Goal: Navigation & Orientation: Find specific page/section

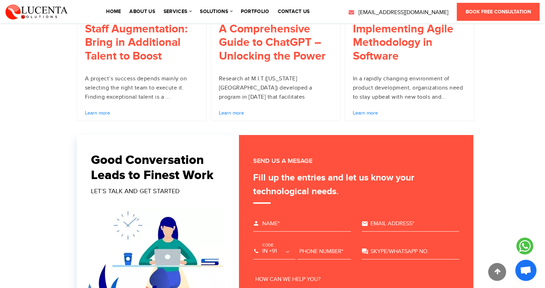
scroll to position [2374, 0]
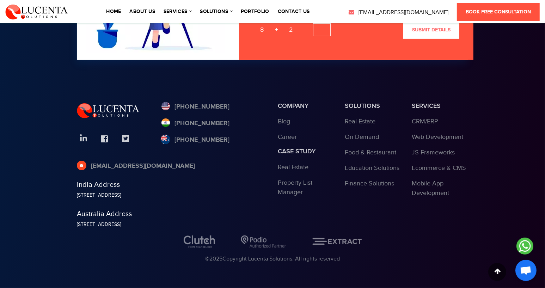
click at [186, 196] on div "[STREET_ADDRESS]" at bounding box center [172, 195] width 190 height 7
click at [183, 192] on div "[STREET_ADDRESS]" at bounding box center [172, 195] width 190 height 7
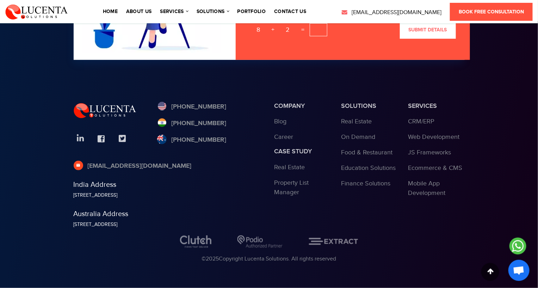
click at [175, 192] on div "[STREET_ADDRESS]" at bounding box center [169, 195] width 190 height 7
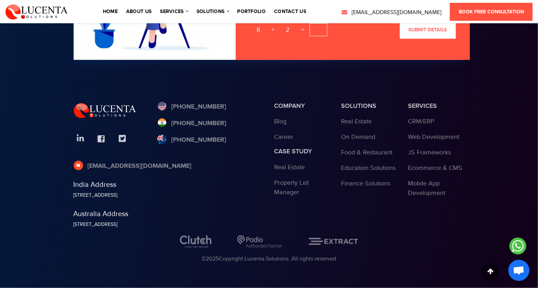
click at [175, 192] on div "[STREET_ADDRESS]" at bounding box center [169, 195] width 190 height 7
click at [144, 221] on div "[STREET_ADDRESS]" at bounding box center [169, 224] width 190 height 7
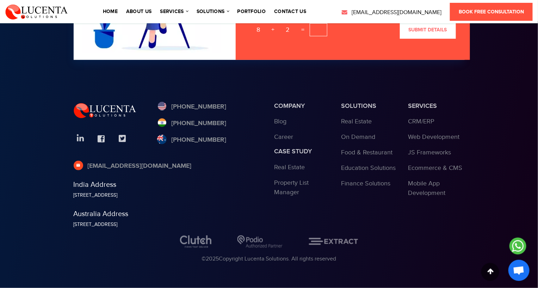
click at [142, 194] on div "[STREET_ADDRESS]" at bounding box center [169, 195] width 190 height 7
click at [521, 251] on icon at bounding box center [518, 246] width 17 height 17
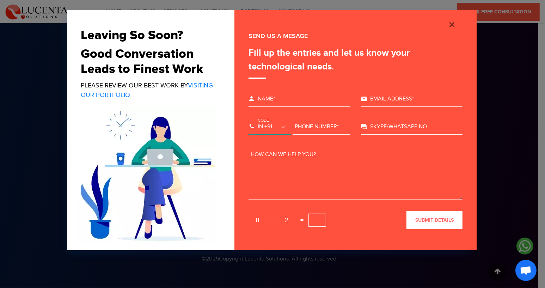
click at [263, 130] on select "US +1 EG +20 MA +212 DZ +213 TN +216 LY +218 GM +220 SN +221 MR +222 ML +223 GN…" at bounding box center [270, 127] width 42 height 16
click at [385, 128] on input "text" at bounding box center [412, 127] width 102 height 16
click at [449, 28] on img "Close" at bounding box center [452, 24] width 8 height 8
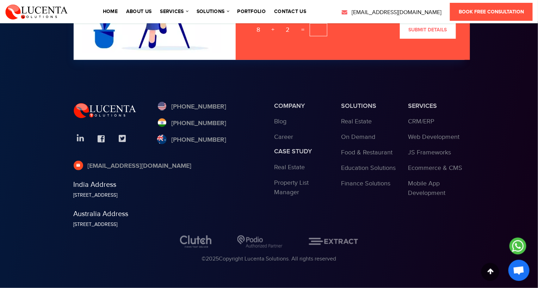
click at [525, 246] on icon at bounding box center [518, 246] width 17 height 17
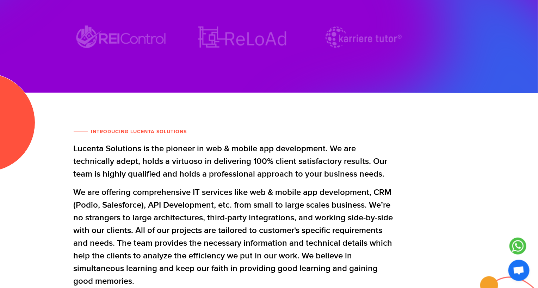
scroll to position [0, 0]
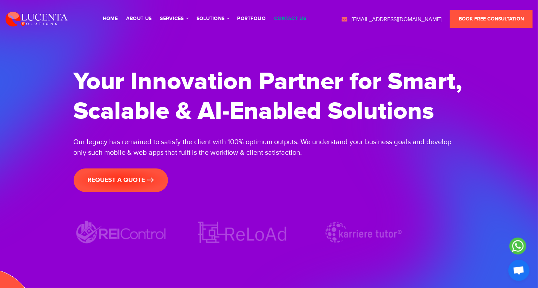
click at [289, 18] on link "contact us" at bounding box center [290, 18] width 32 height 5
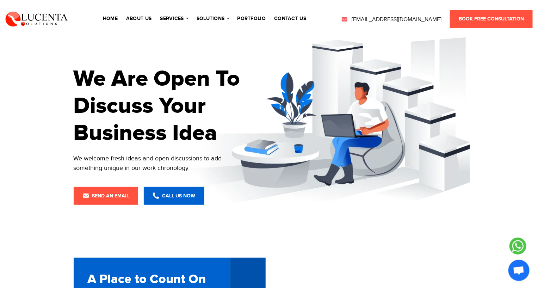
click at [262, 20] on link "portfolio" at bounding box center [252, 18] width 29 height 5
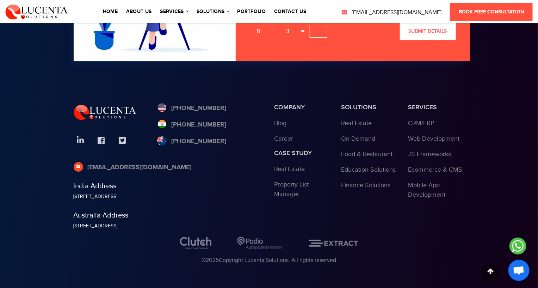
scroll to position [4238, 0]
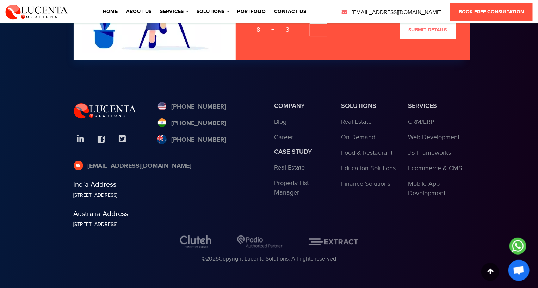
click at [235, 259] on div "© 2025 Copyright Lucenta Solutions. All rights reserved" at bounding box center [269, 259] width 391 height 8
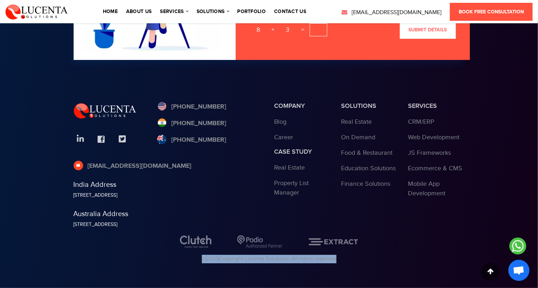
click at [235, 259] on div "© 2025 Copyright Lucenta Solutions. All rights reserved" at bounding box center [269, 259] width 391 height 8
click at [219, 226] on div "[STREET_ADDRESS]" at bounding box center [169, 224] width 190 height 7
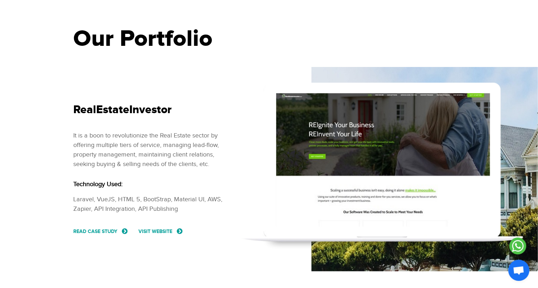
scroll to position [0, 0]
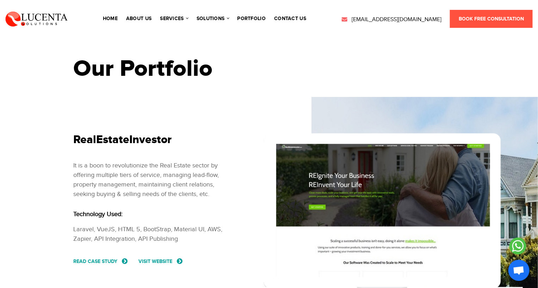
click at [112, 15] on li "Home" at bounding box center [110, 19] width 22 height 20
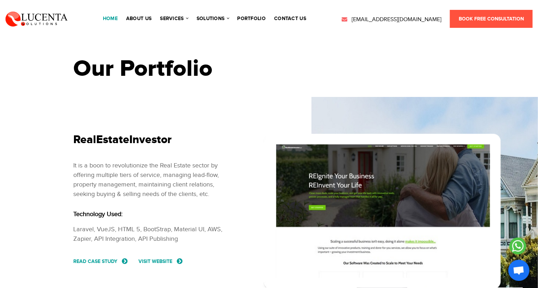
click at [107, 19] on link "Home" at bounding box center [110, 18] width 15 height 5
